Goal: Check status: Check status

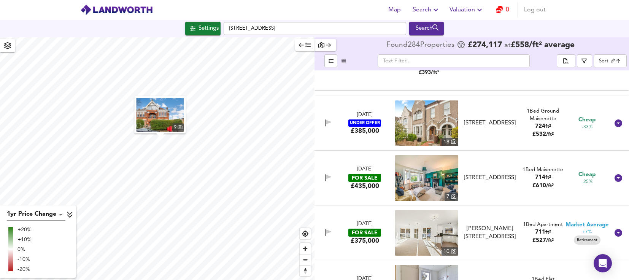
scroll to position [342, 0]
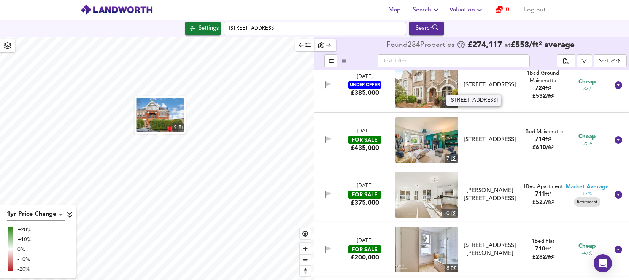
click at [470, 84] on div "[STREET_ADDRESS]" at bounding box center [489, 85] width 55 height 8
click at [470, 89] on div "[STREET_ADDRESS]" at bounding box center [489, 85] width 55 height 8
click at [490, 87] on div "[STREET_ADDRESS]" at bounding box center [489, 85] width 55 height 8
click at [479, 105] on div "[DATE] UNDER OFFER £385,000 [STREET_ADDRESS] 1 Bed Ground Maisonette 724 ft² £ …" at bounding box center [462, 85] width 293 height 46
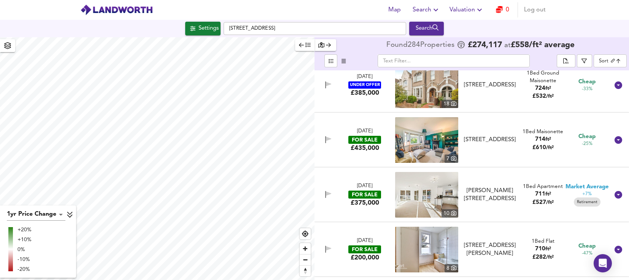
scroll to position [304, 0]
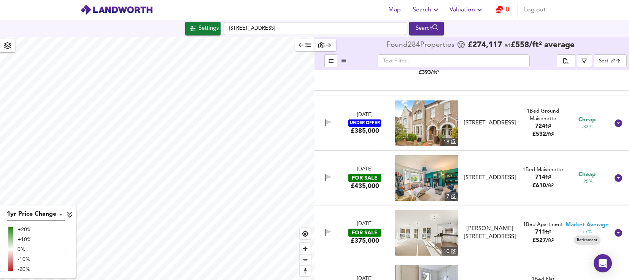
click at [485, 127] on div "[STREET_ADDRESS]" at bounding box center [489, 123] width 55 height 8
click at [476, 123] on div "[STREET_ADDRESS]" at bounding box center [489, 123] width 55 height 8
click at [368, 126] on div "UNDER OFFER" at bounding box center [364, 122] width 33 height 7
click at [433, 120] on img at bounding box center [426, 123] width 63 height 46
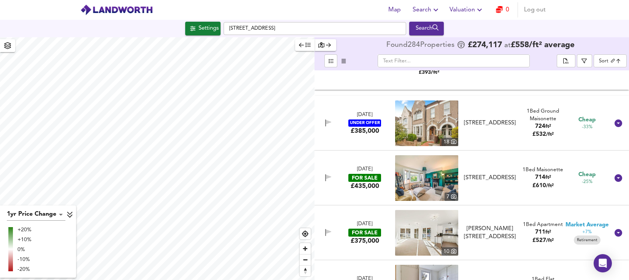
click at [433, 120] on img at bounding box center [426, 123] width 63 height 46
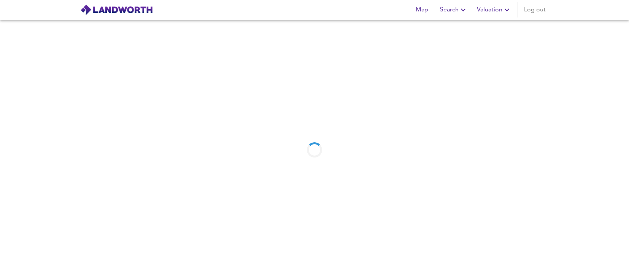
scroll to position [609, 0]
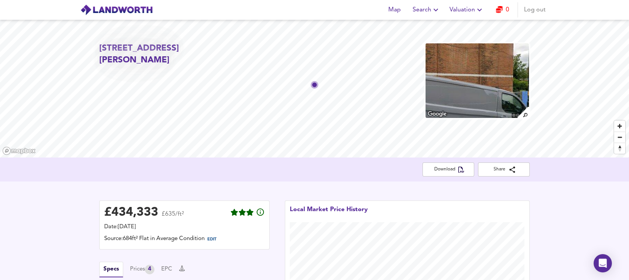
click at [467, 9] on span "Valuation" at bounding box center [466, 10] width 35 height 11
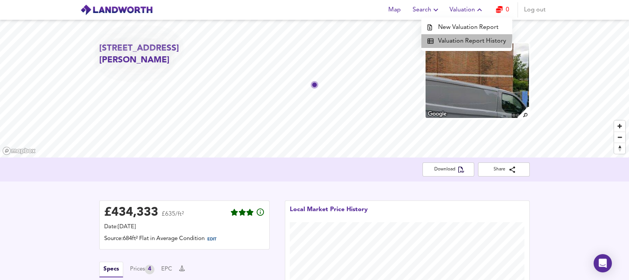
click at [458, 37] on li "Valuation Report History" at bounding box center [466, 41] width 91 height 14
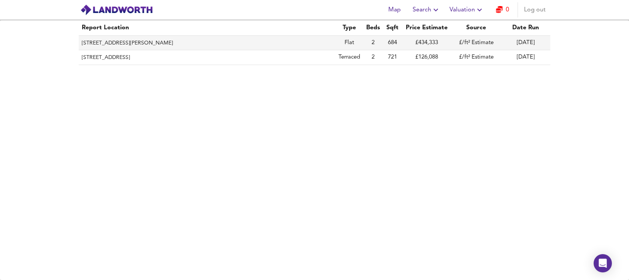
click at [189, 41] on th "31B Farquhar Road, London, Lambeth, SE19 1SS" at bounding box center [207, 43] width 257 height 14
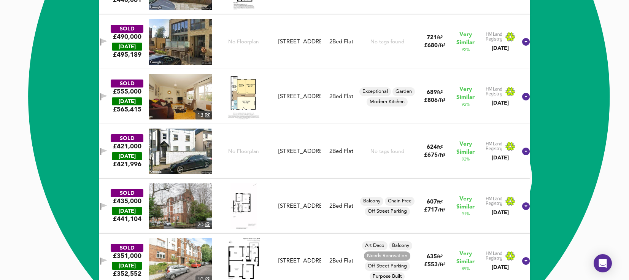
scroll to position [494, 0]
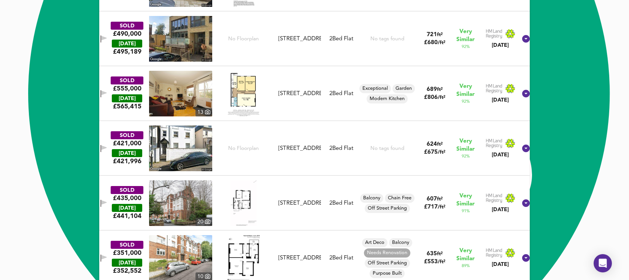
click at [190, 154] on img at bounding box center [180, 148] width 63 height 46
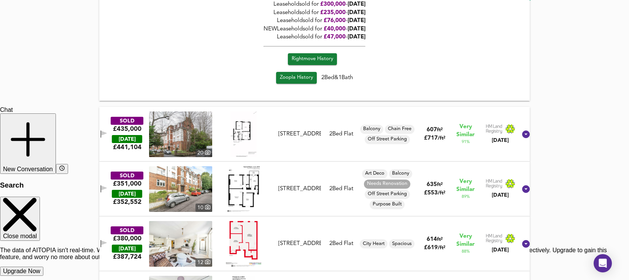
scroll to position [798, 0]
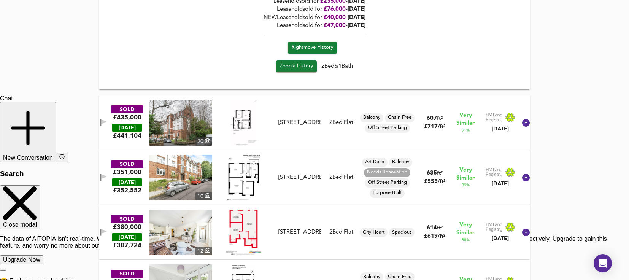
click at [193, 129] on img at bounding box center [180, 123] width 63 height 46
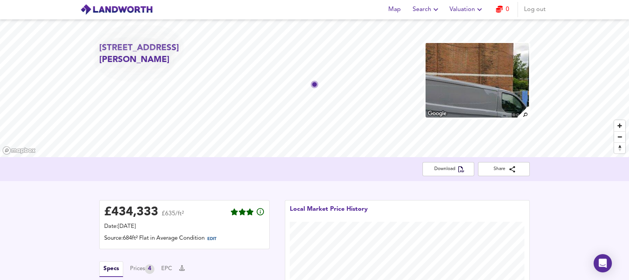
scroll to position [0, 0]
